Goal: Information Seeking & Learning: Learn about a topic

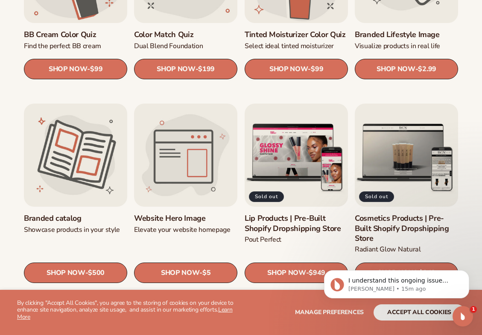
scroll to position [742, 0]
click at [189, 214] on link "Website Hero Image" at bounding box center [185, 219] width 103 height 10
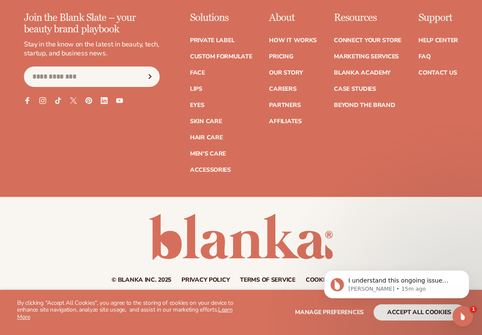
scroll to position [906, 0]
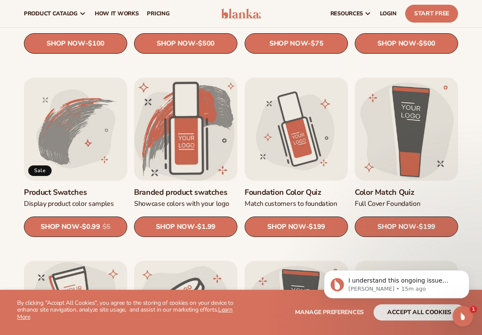
click at [171, 188] on link "Branded product swatches" at bounding box center [185, 193] width 103 height 10
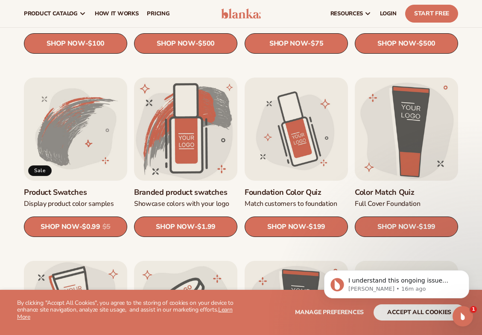
click at [55, 188] on link "Product Swatches" at bounding box center [75, 193] width 103 height 10
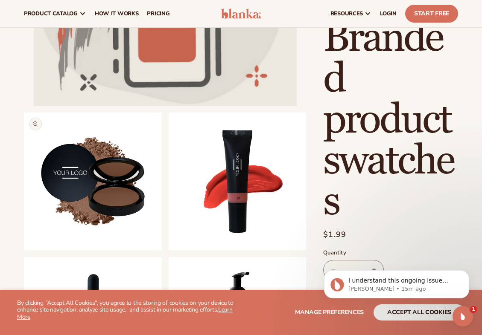
scroll to position [221, 0]
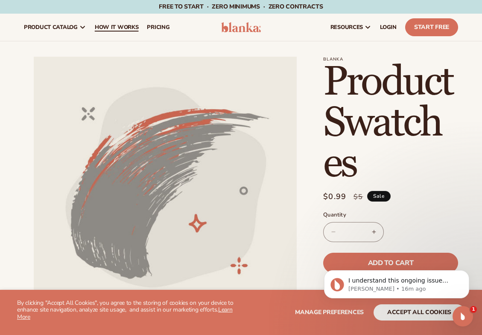
click at [139, 27] on span "How It Works" at bounding box center [117, 27] width 44 height 7
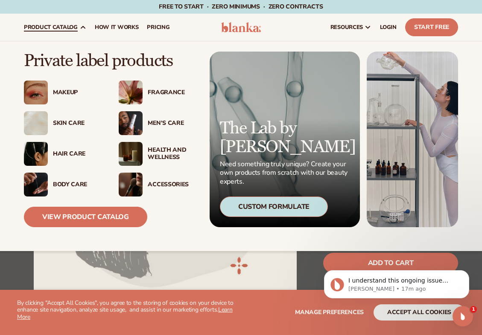
click at [65, 91] on div "Makeup" at bounding box center [77, 92] width 49 height 7
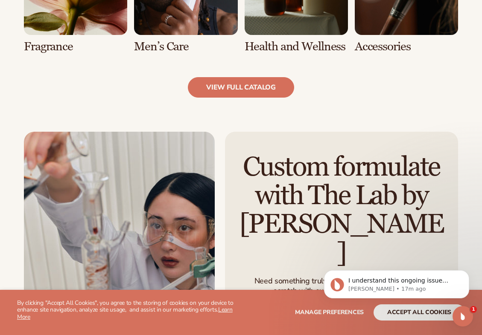
scroll to position [841, 0]
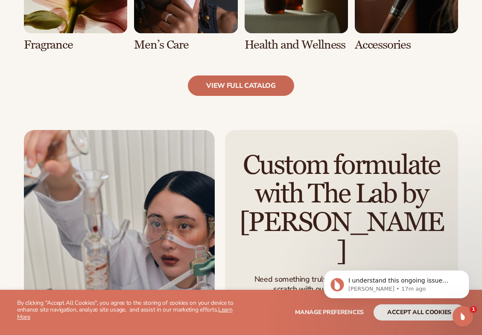
click at [251, 86] on link "view full catalog" at bounding box center [241, 85] width 106 height 20
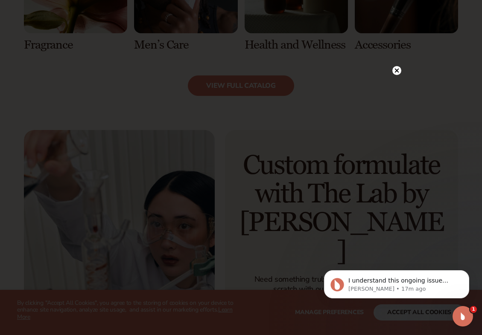
click at [398, 70] on circle at bounding box center [396, 70] width 9 height 9
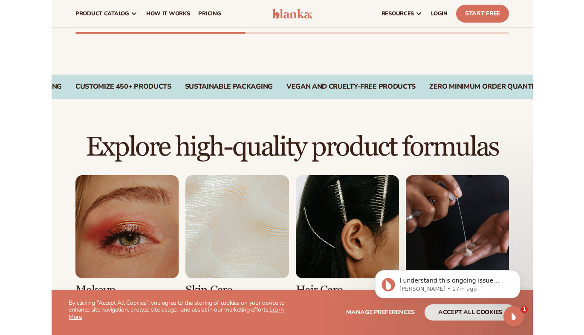
scroll to position [431, 0]
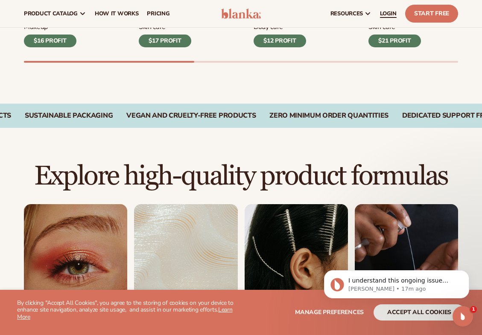
click at [380, 15] on span "LOGIN" at bounding box center [388, 13] width 17 height 7
